Goal: Check status

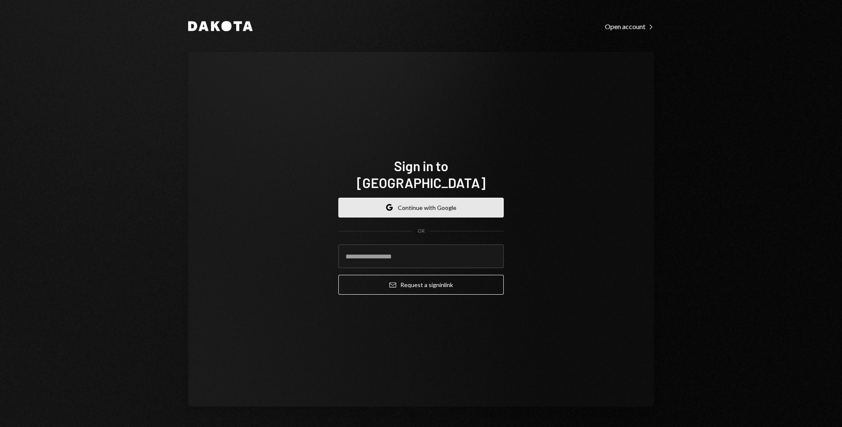
drag, startPoint x: 424, startPoint y: 198, endPoint x: 419, endPoint y: 194, distance: 6.4
click at [424, 198] on button "Google Continue with Google" at bounding box center [420, 208] width 165 height 20
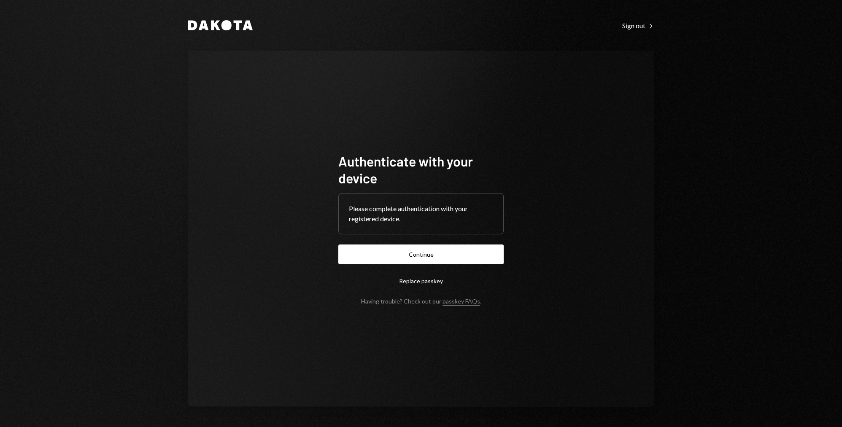
click at [437, 250] on button "Continue" at bounding box center [420, 255] width 165 height 20
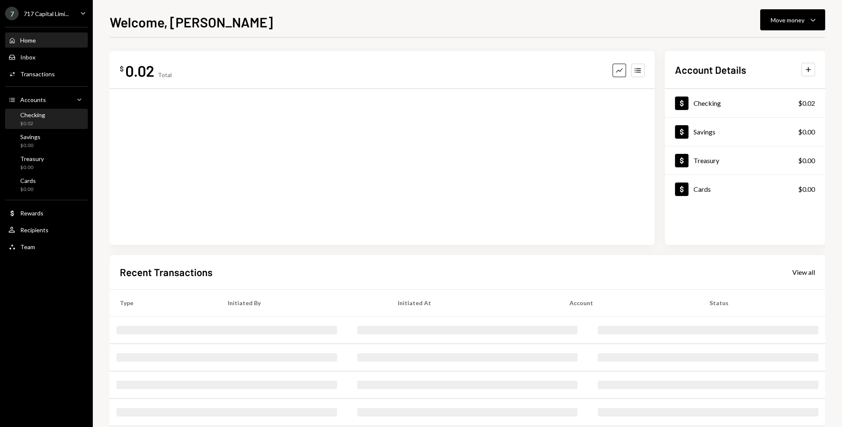
click at [46, 120] on div "Checking $0.02" at bounding box center [46, 119] width 76 height 16
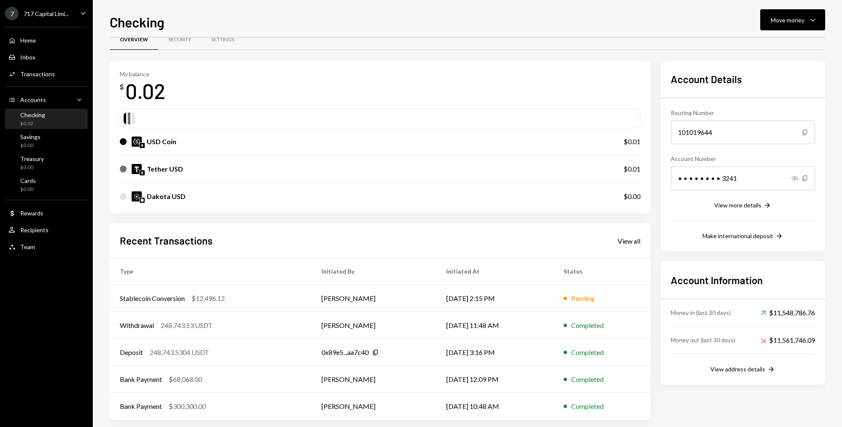
scroll to position [26, 0]
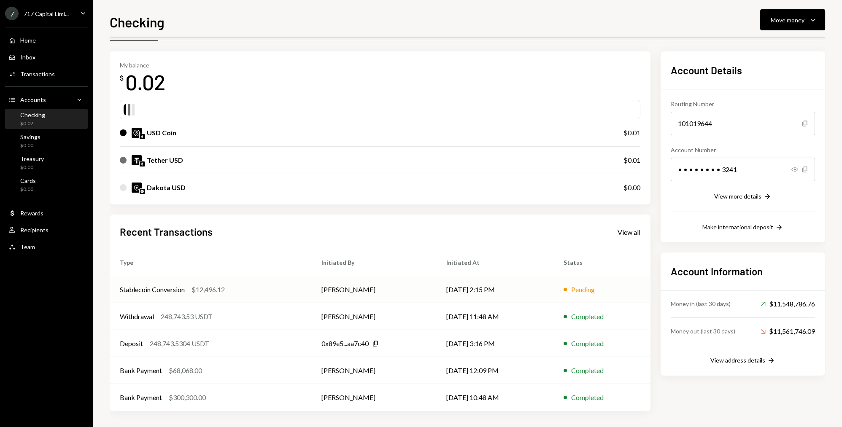
click at [399, 287] on td "[PERSON_NAME]" at bounding box center [373, 289] width 125 height 27
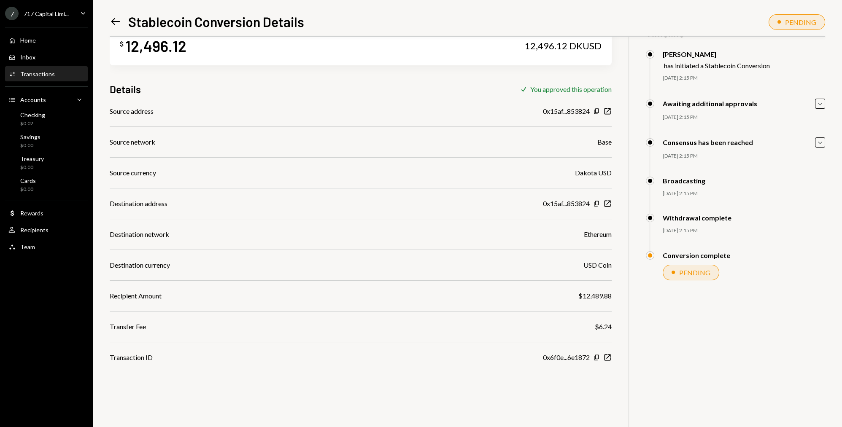
scroll to position [37, 0]
